Goal: Obtain resource: Download file/media

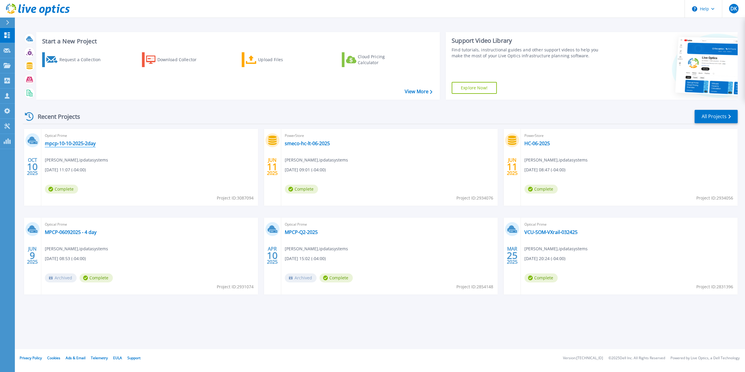
click at [80, 144] on link "mpcp-10-10-2025-2day" at bounding box center [70, 143] width 51 height 6
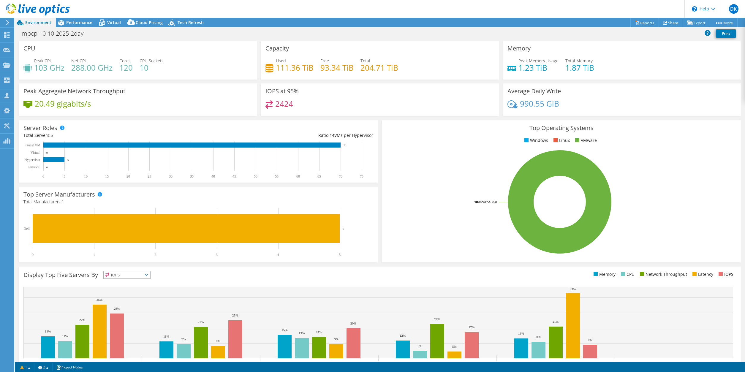
select select "USD"
click at [277, 98] on div "IOPS at 95% 2424" at bounding box center [380, 99] width 238 height 32
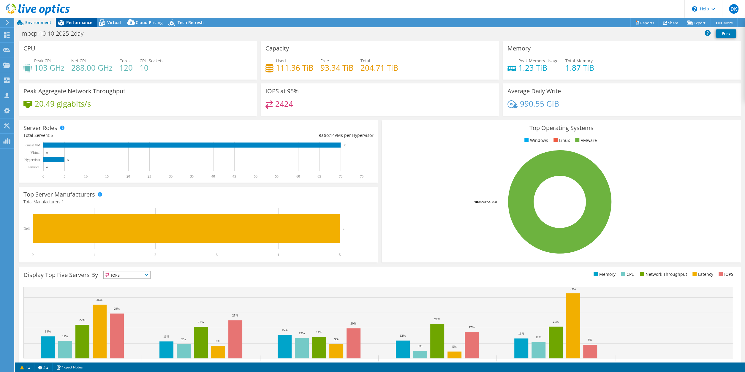
click at [75, 23] on span "Performance" at bounding box center [79, 23] width 26 height 6
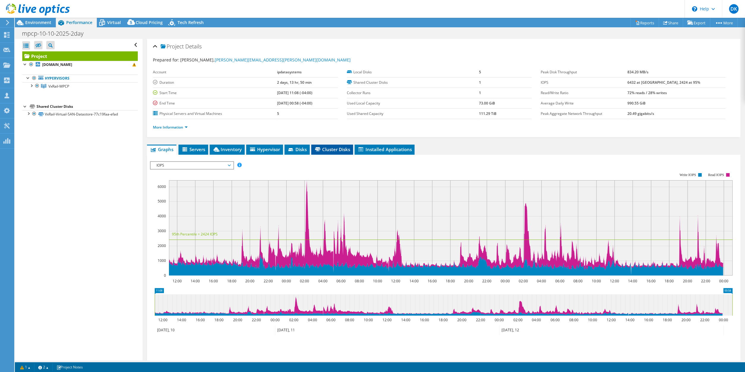
click at [331, 148] on span "Cluster Disks" at bounding box center [332, 149] width 36 height 6
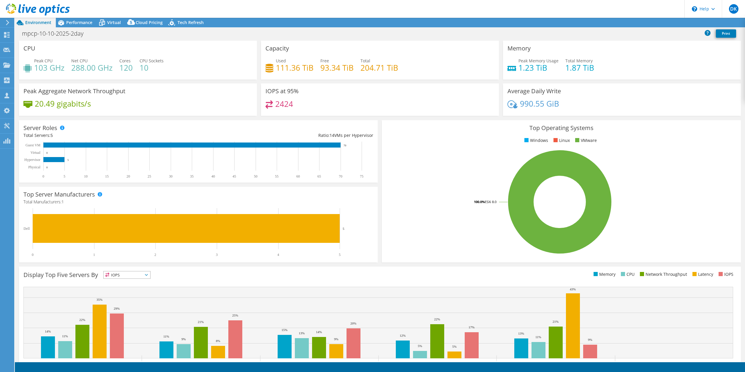
select select "USD"
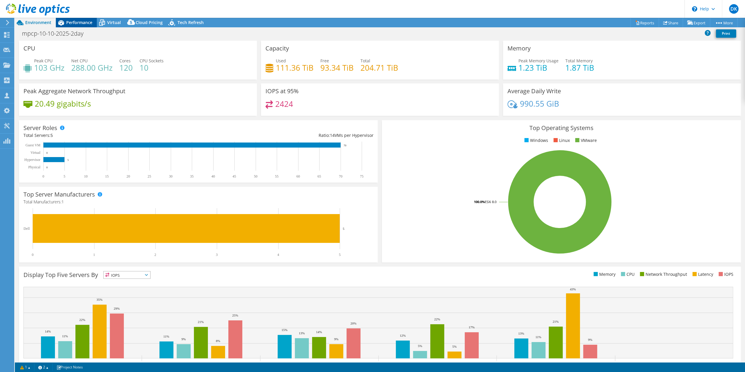
click at [81, 26] on div "Performance" at bounding box center [76, 23] width 41 height 10
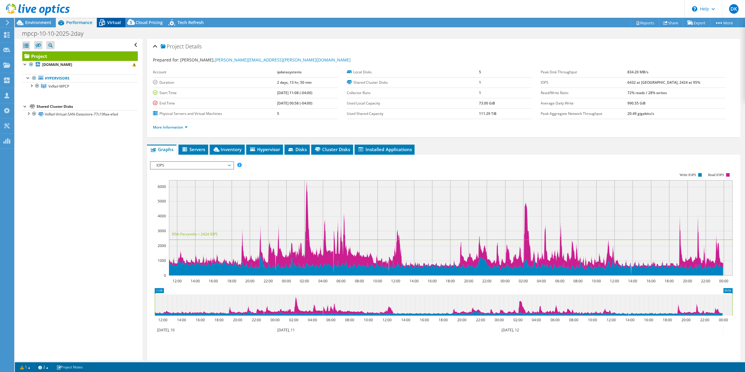
click at [110, 23] on span "Virtual" at bounding box center [114, 23] width 14 height 6
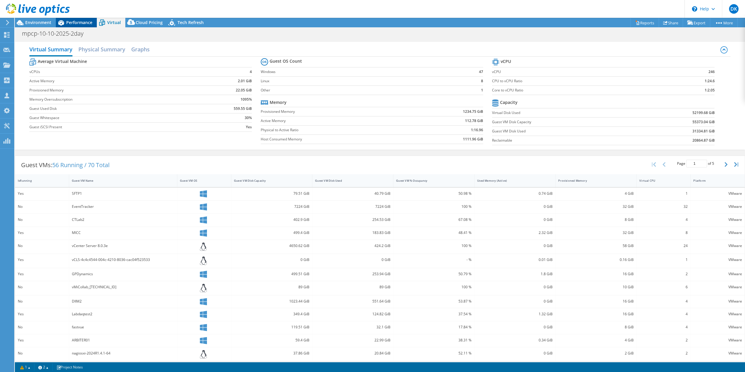
click at [78, 26] on div "Performance" at bounding box center [76, 23] width 41 height 10
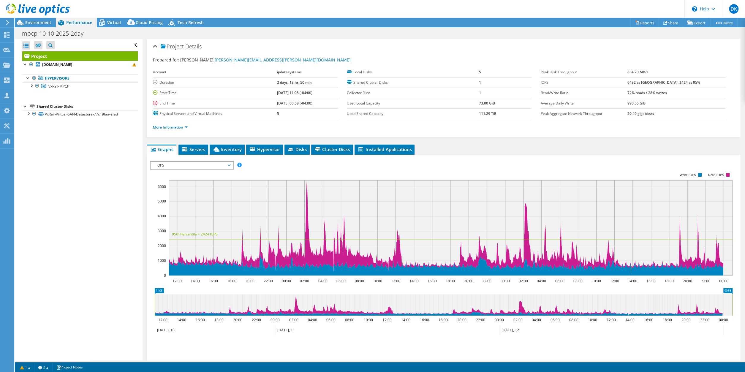
click at [232, 164] on span "IOPS" at bounding box center [192, 165] width 82 height 7
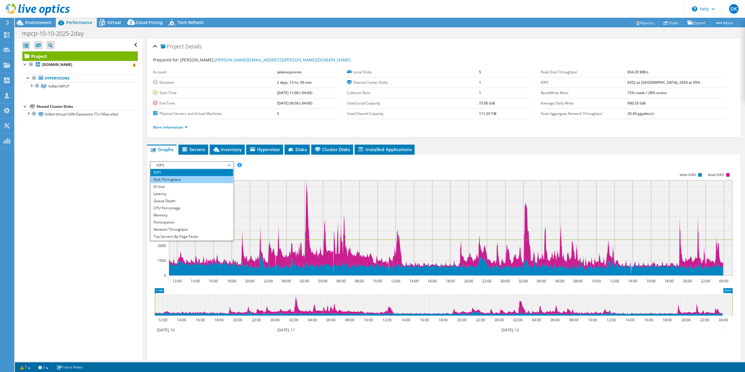
click at [181, 178] on li "Disk Throughput" at bounding box center [192, 179] width 82 height 7
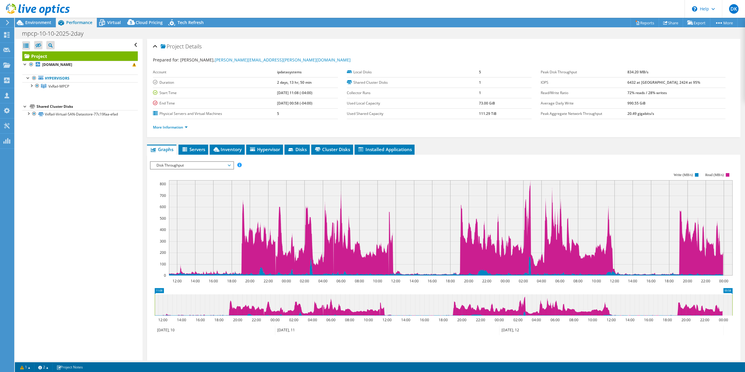
click at [231, 164] on span "Disk Throughput" at bounding box center [192, 165] width 82 height 7
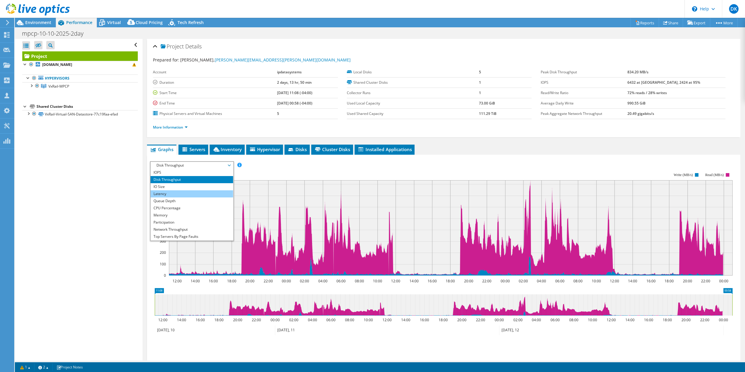
click at [172, 192] on li "Latency" at bounding box center [192, 193] width 82 height 7
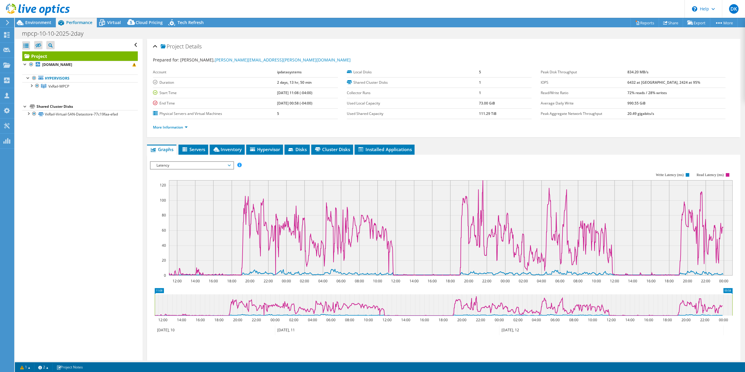
click at [231, 163] on span "Latency" at bounding box center [192, 165] width 82 height 7
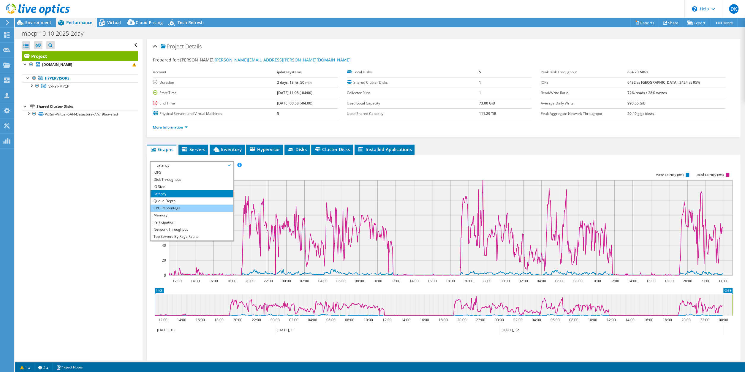
click at [170, 208] on li "CPU Percentage" at bounding box center [192, 208] width 82 height 7
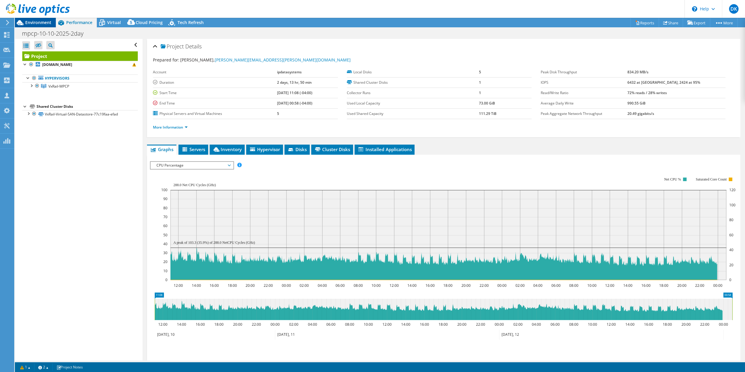
click at [45, 22] on span "Environment" at bounding box center [38, 23] width 26 height 6
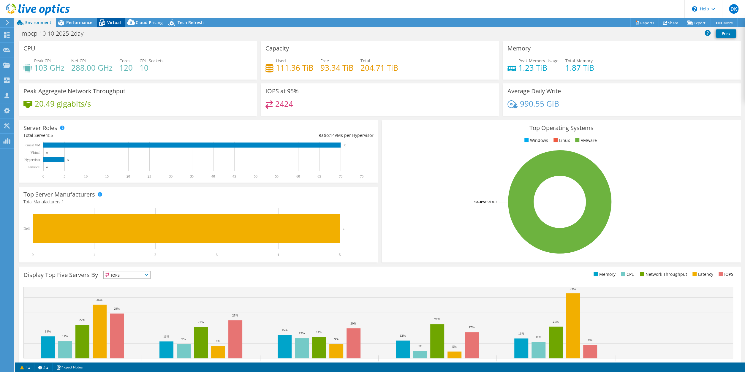
click at [111, 19] on div "Virtual" at bounding box center [111, 23] width 29 height 10
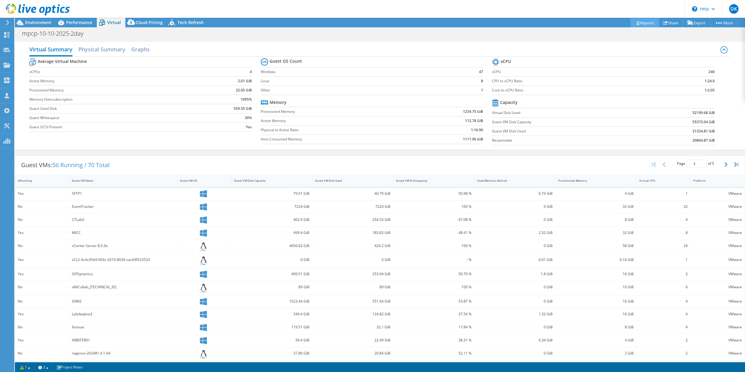
click at [646, 20] on link "Reports" at bounding box center [645, 22] width 29 height 9
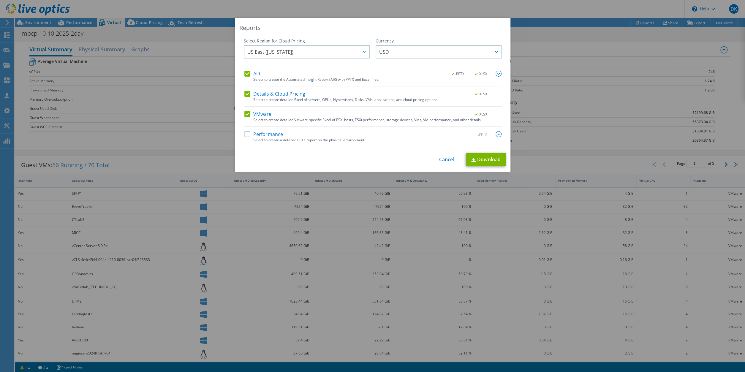
click at [251, 134] on label "Performance" at bounding box center [263, 134] width 39 height 6
click at [0, 0] on input "Performance" at bounding box center [0, 0] width 0 height 0
click at [489, 158] on link "Download" at bounding box center [486, 159] width 40 height 13
click at [446, 155] on div "This process may take a while, please wait... Cancel Download" at bounding box center [372, 159] width 267 height 13
click at [446, 158] on link "Cancel" at bounding box center [446, 160] width 15 height 6
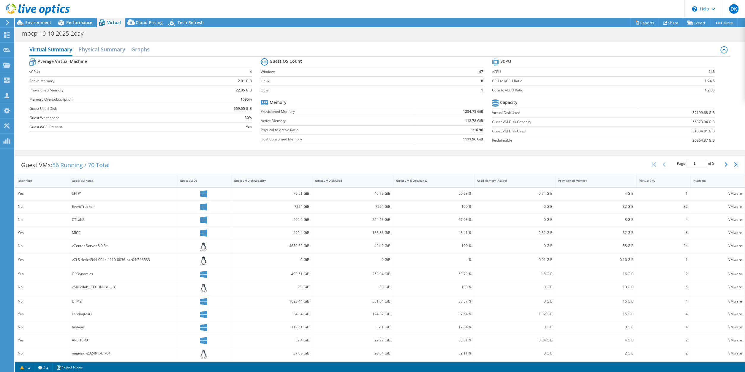
scroll to position [29, 0]
